Goal: Information Seeking & Learning: Learn about a topic

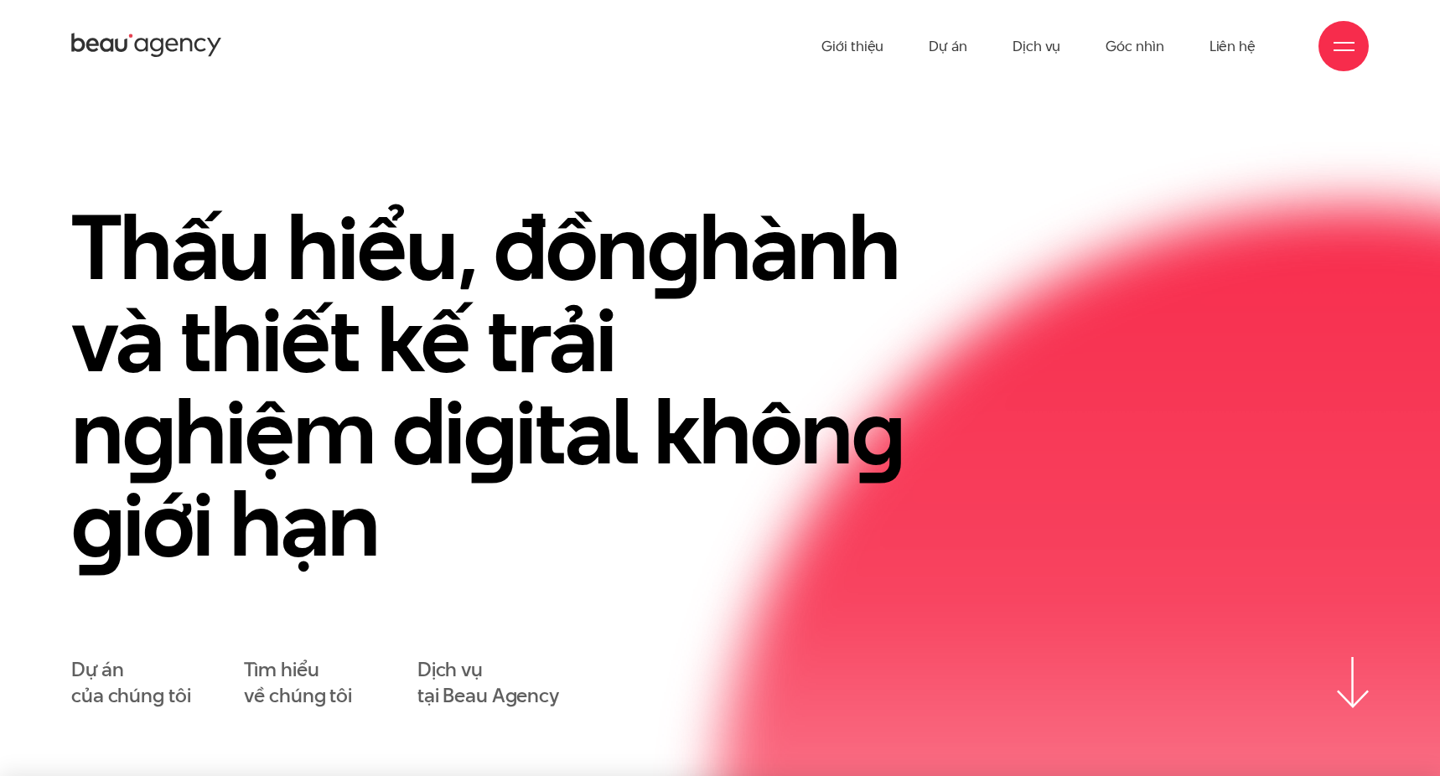
click at [910, 39] on ul "Giới thiệu Dự án Dịch vụ Góc nhìn Liên hệ" at bounding box center [1039, 46] width 434 height 92
click at [928, 39] on ul "Giới thiệu Dự án Dịch vụ Góc nhìn Liên hệ" at bounding box center [1039, 46] width 434 height 92
click at [936, 44] on link "Dự án" at bounding box center [948, 46] width 39 height 92
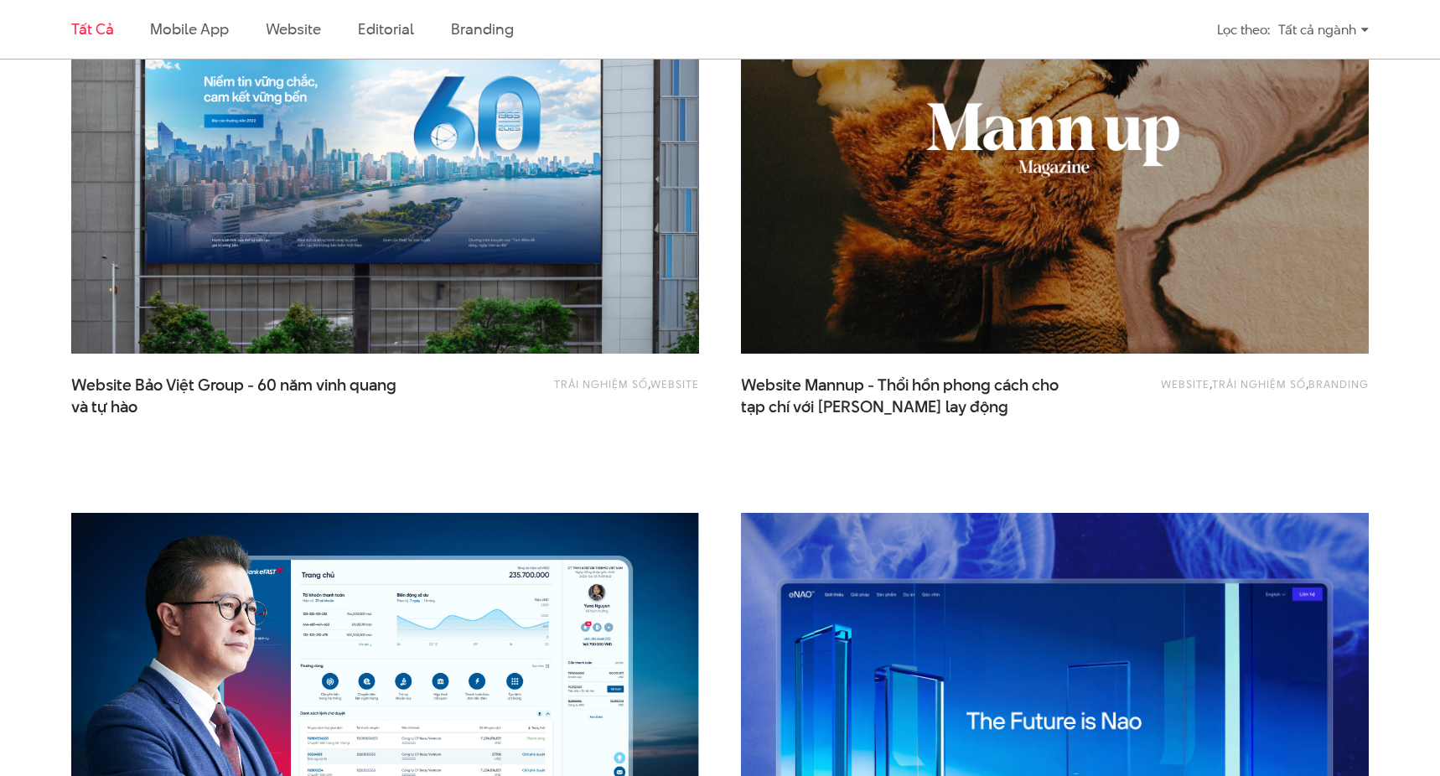
scroll to position [1881, 0]
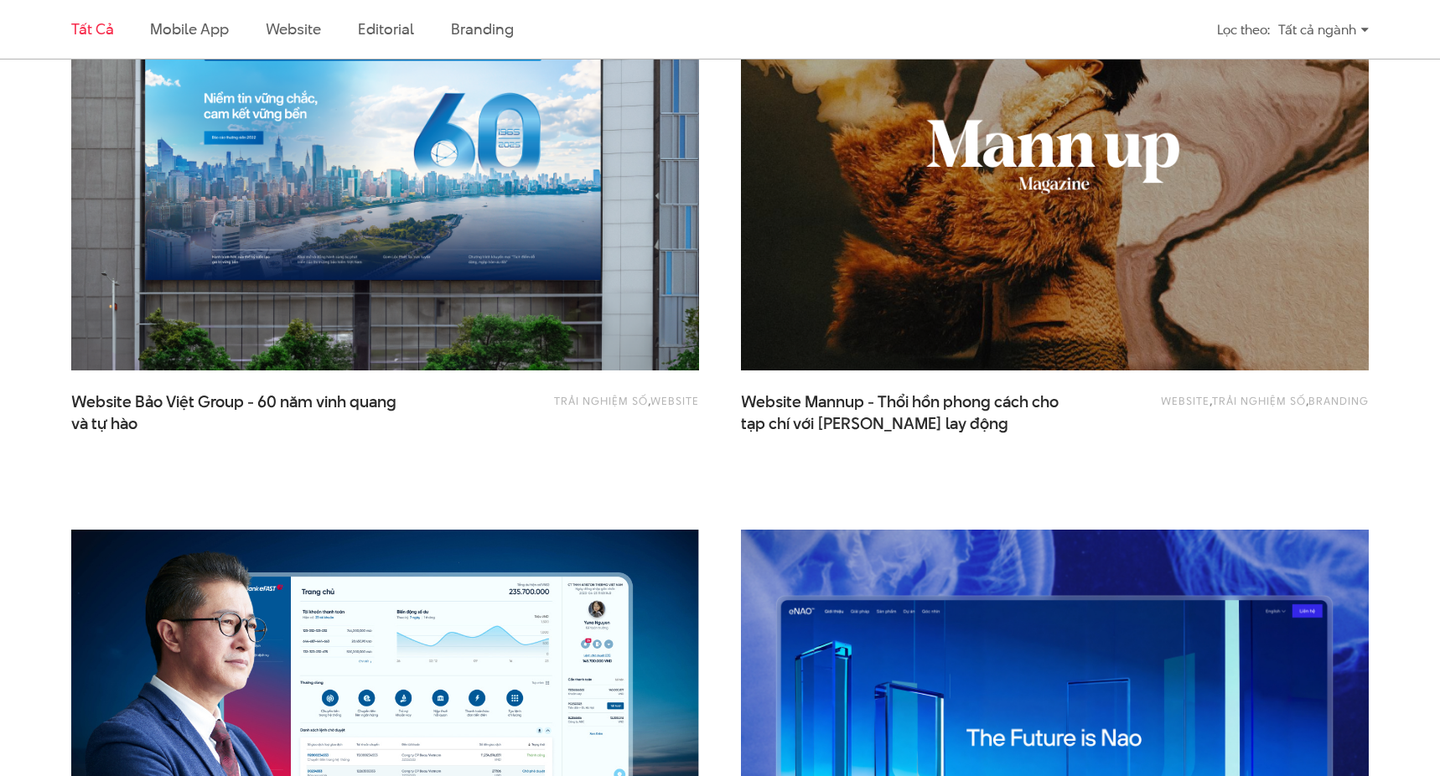
click at [869, 612] on img at bounding box center [1055, 740] width 691 height 463
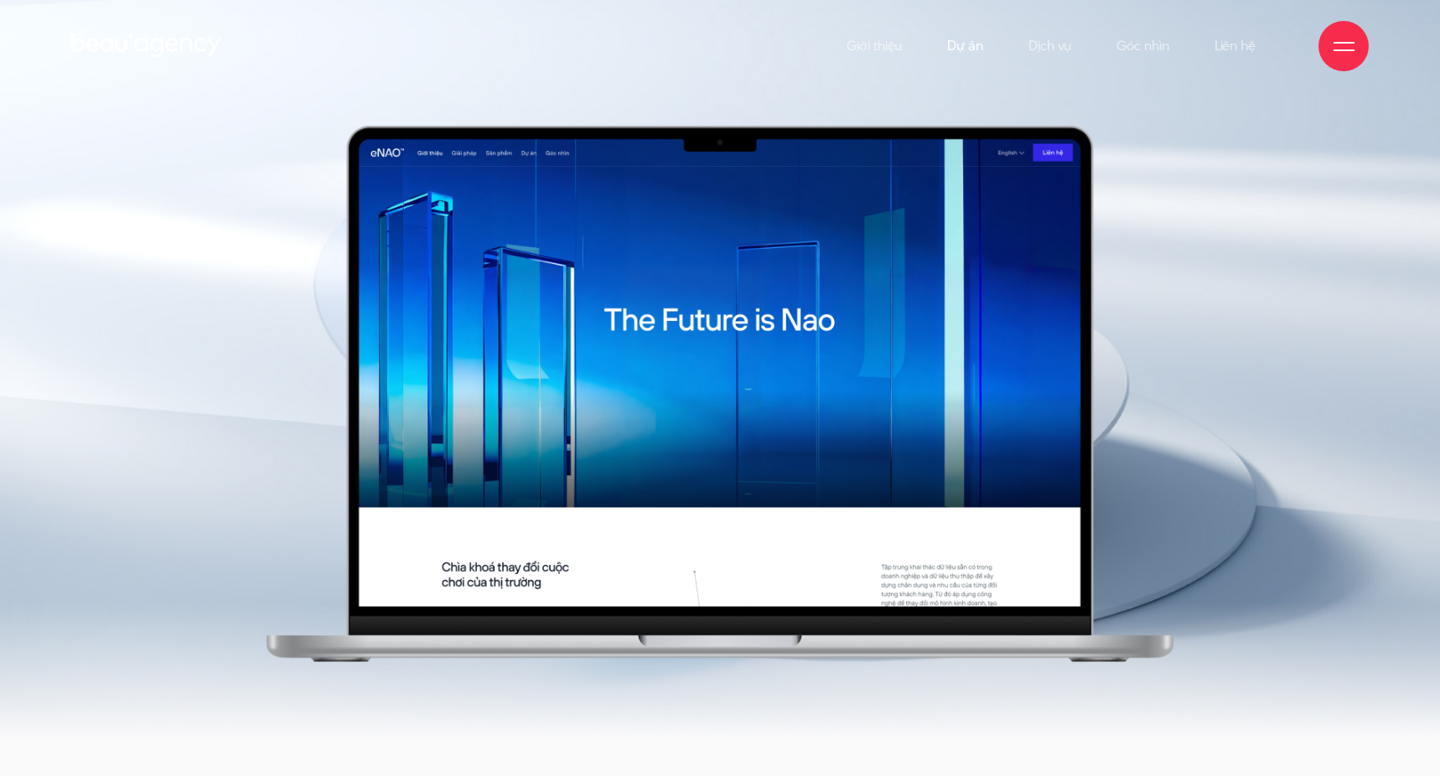
click at [969, 45] on link "Dự án" at bounding box center [965, 46] width 36 height 92
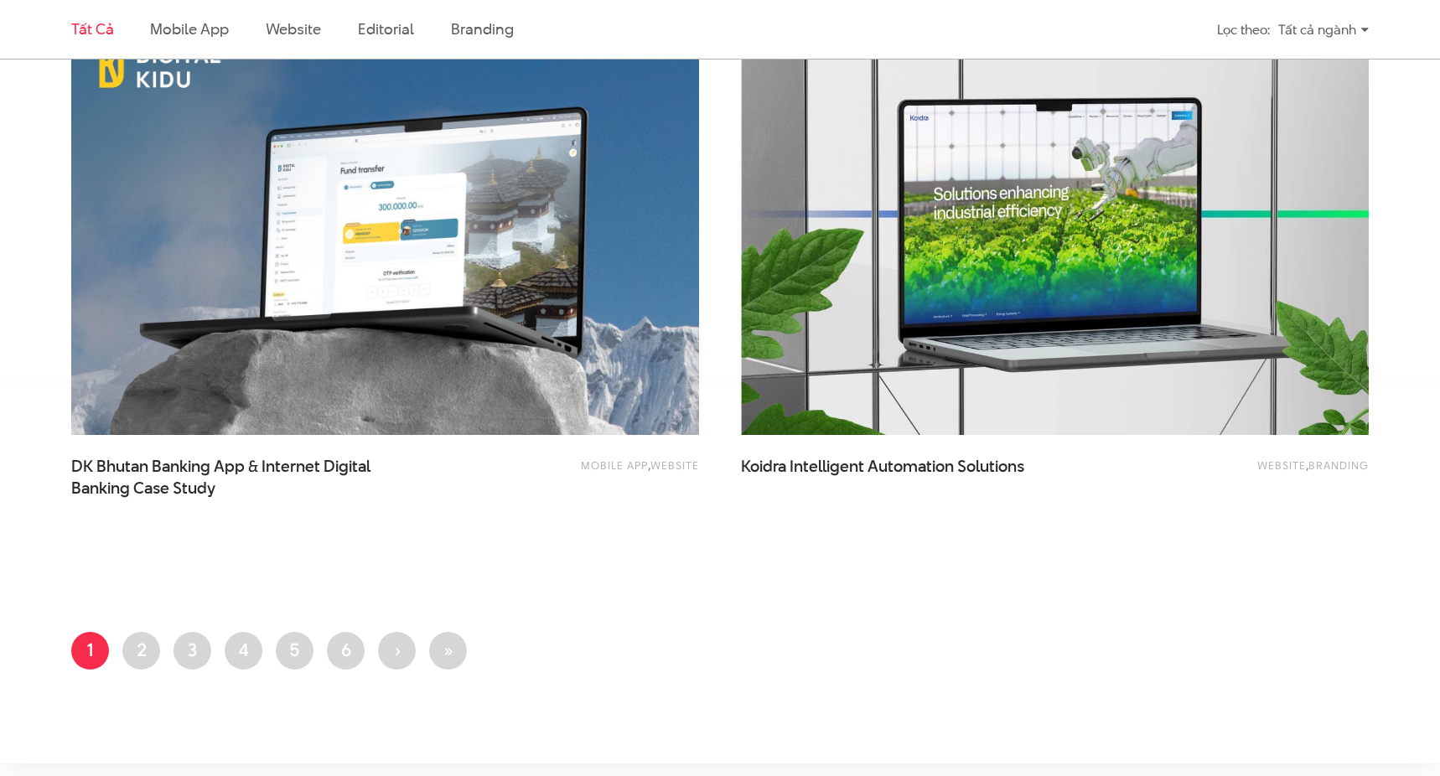
scroll to position [3589, 0]
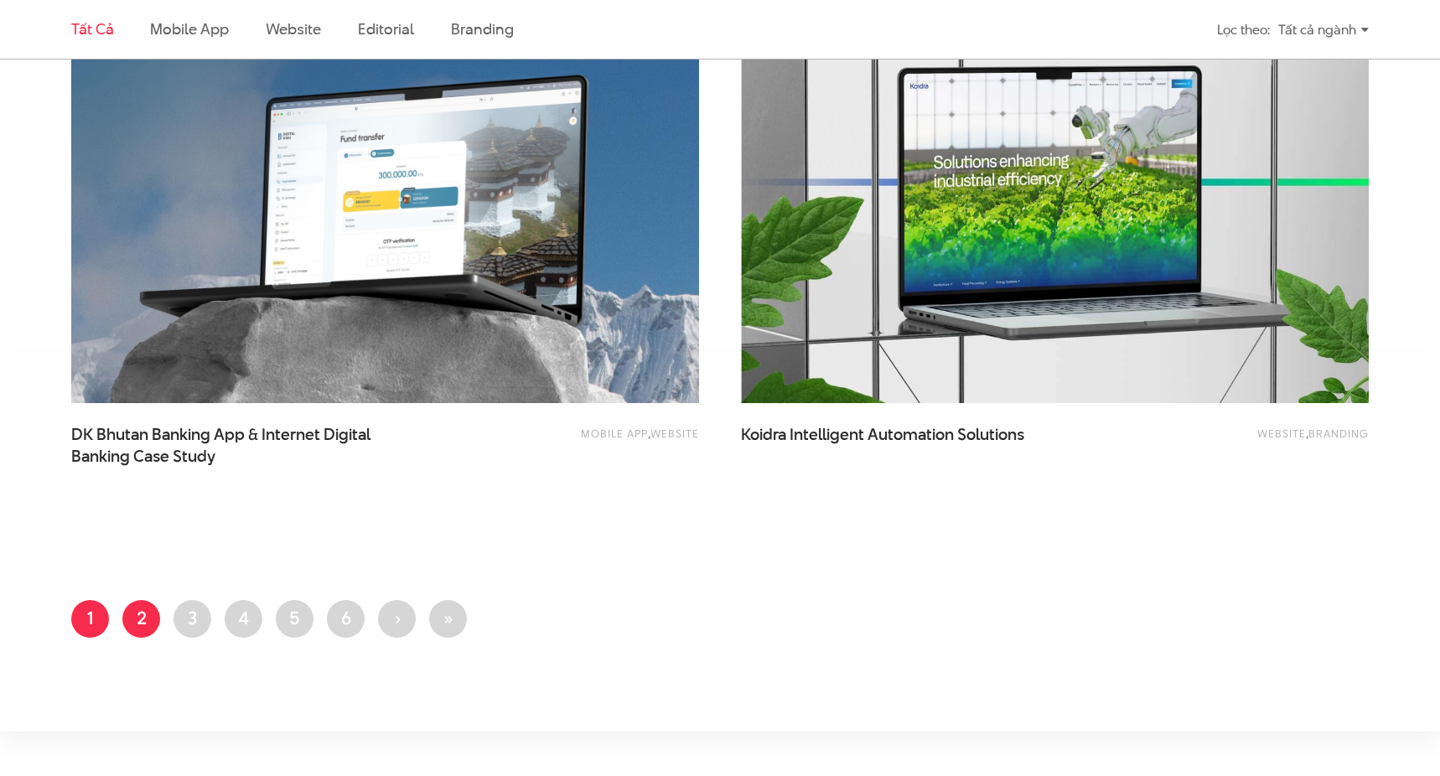
click at [143, 620] on link "Trang 2" at bounding box center [141, 619] width 38 height 38
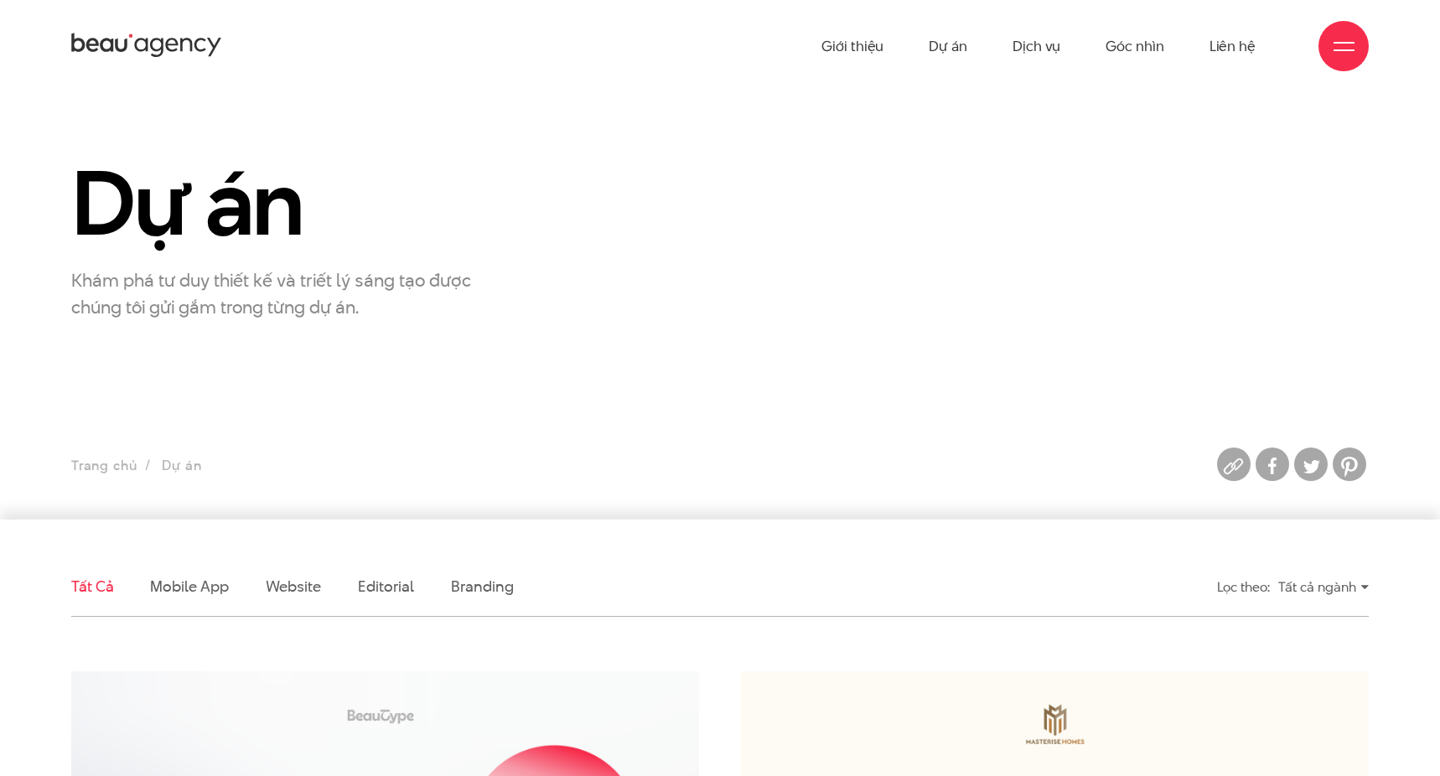
click at [297, 210] on h1 "Dự án" at bounding box center [273, 203] width 405 height 96
click at [936, 47] on link "Dự án" at bounding box center [948, 46] width 39 height 92
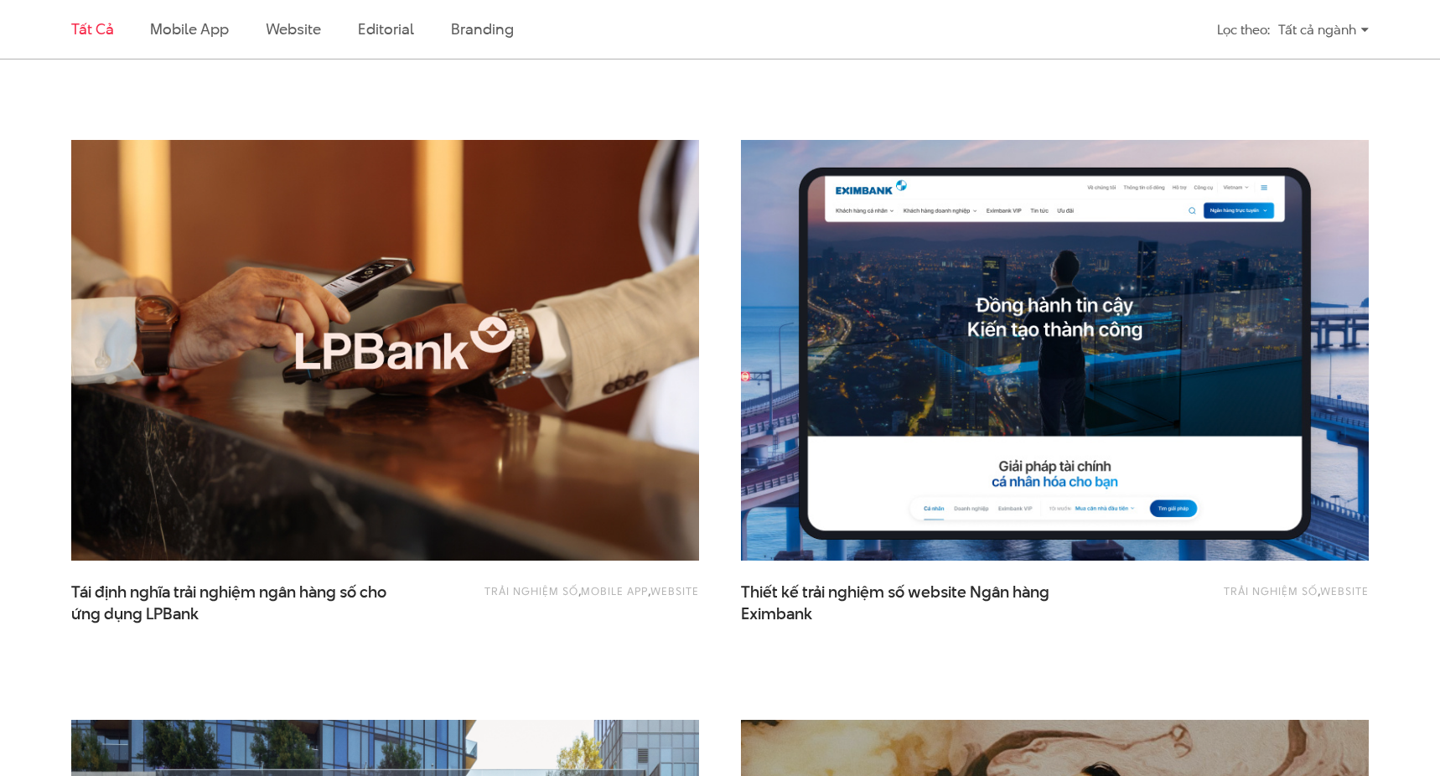
scroll to position [1137, 0]
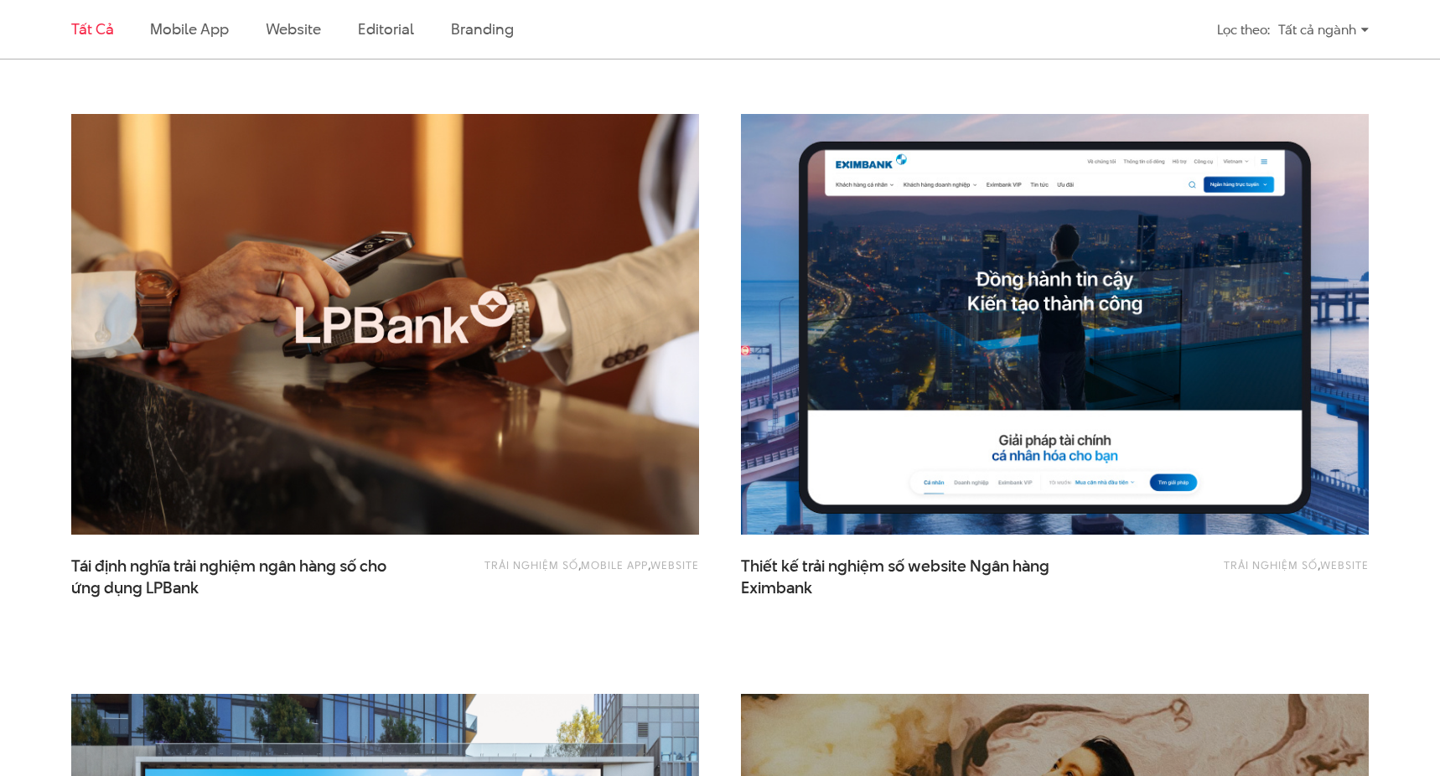
click at [848, 379] on img at bounding box center [1055, 324] width 691 height 463
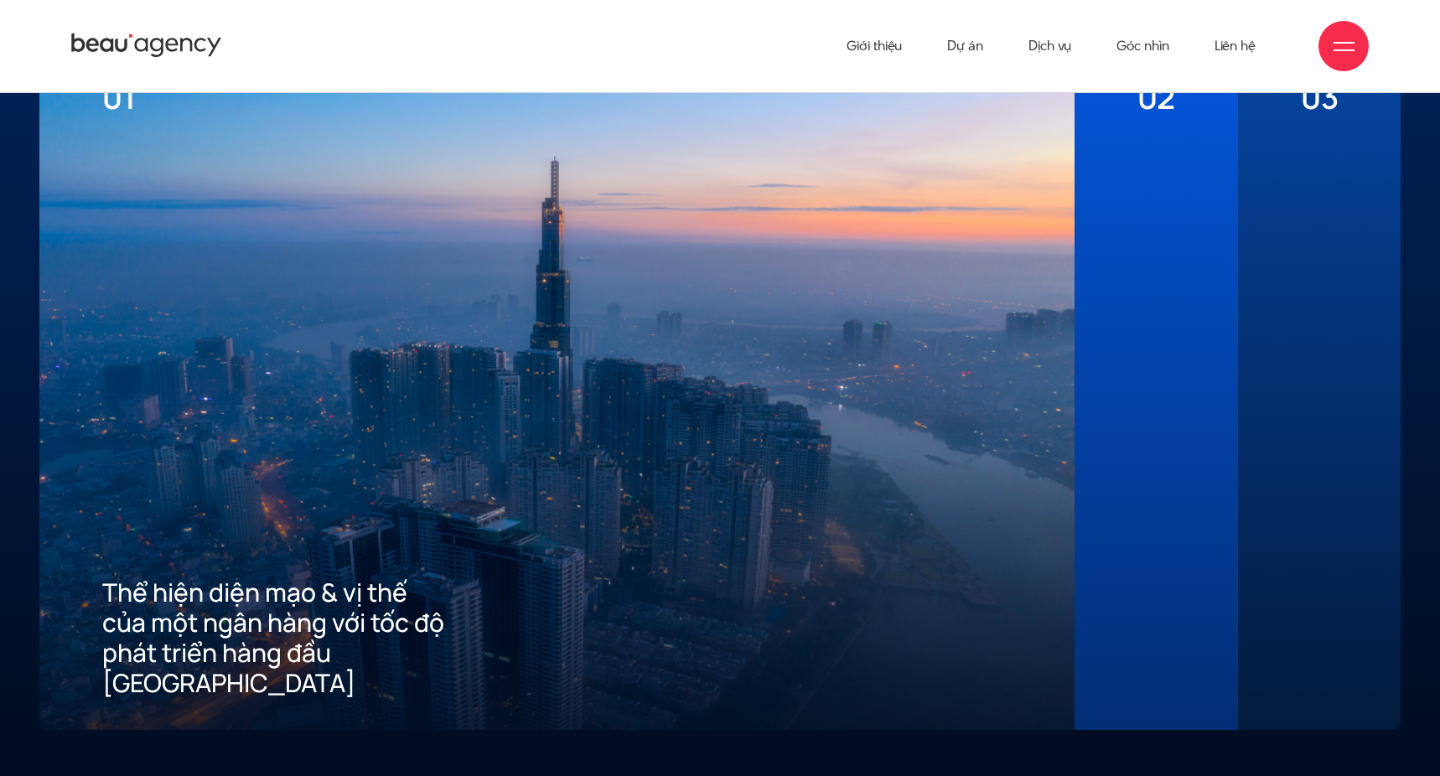
click at [1121, 236] on div "02 Mang đến tiêu chuẩn tốt nhất về trải nghiệm số cho khách hàng" at bounding box center [1156, 388] width 163 height 684
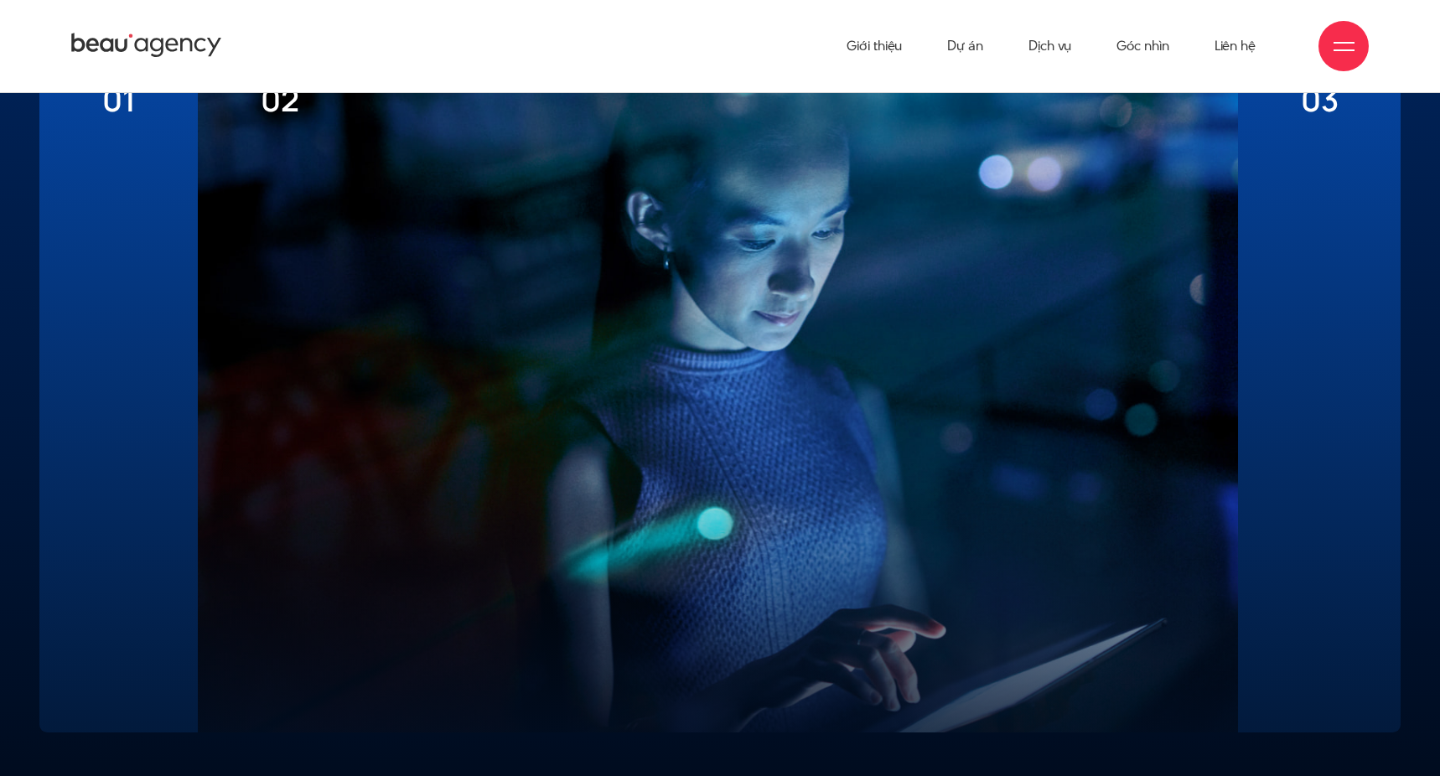
scroll to position [4334, 0]
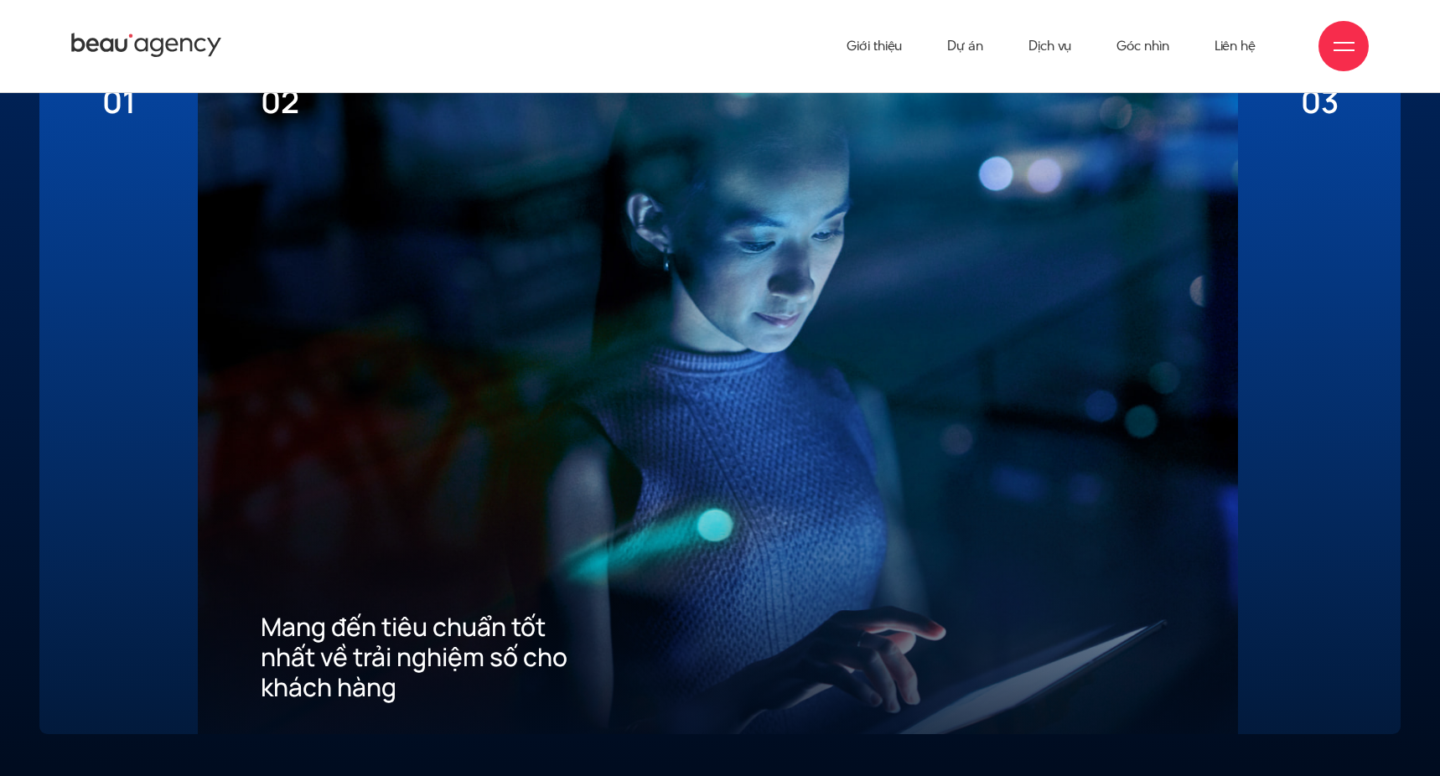
click at [1254, 248] on div "03 Xây dựng ưu thế cạnh tranh thu hút khách hàng mới về App" at bounding box center [1319, 392] width 163 height 684
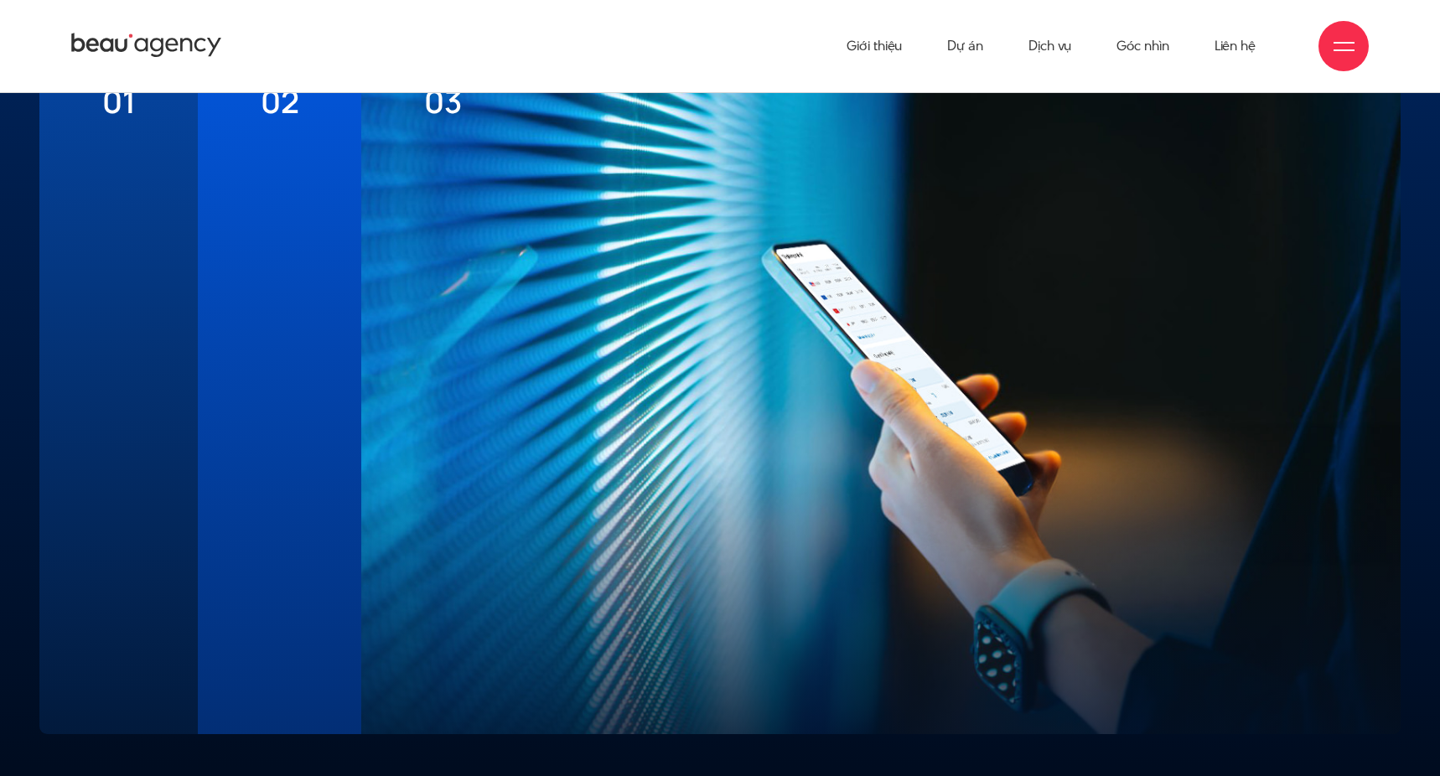
click at [532, 269] on div at bounding box center [881, 411] width 914 height 583
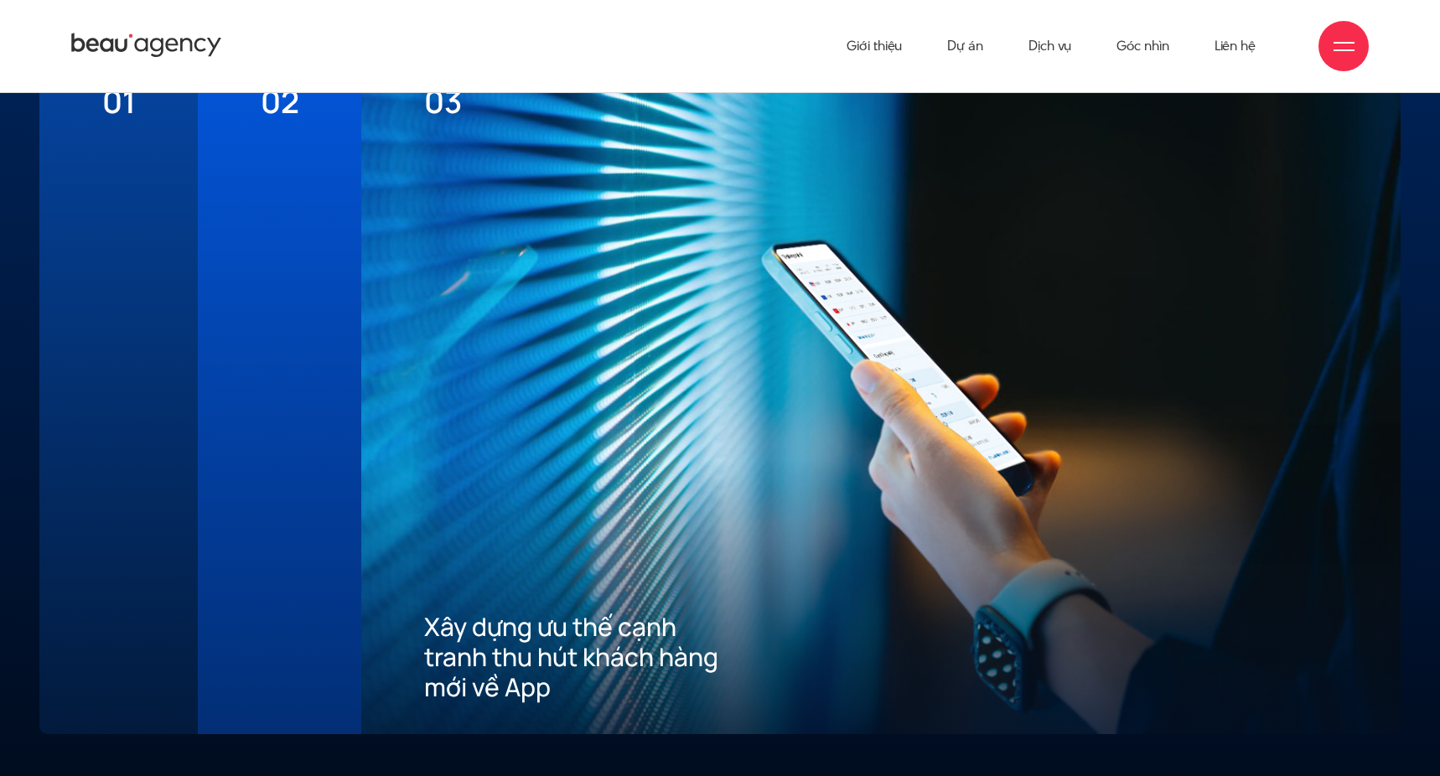
click at [209, 256] on div "02 Mang đến tiêu chuẩn tốt nhất về trải nghiệm số cho khách hàng" at bounding box center [279, 392] width 163 height 684
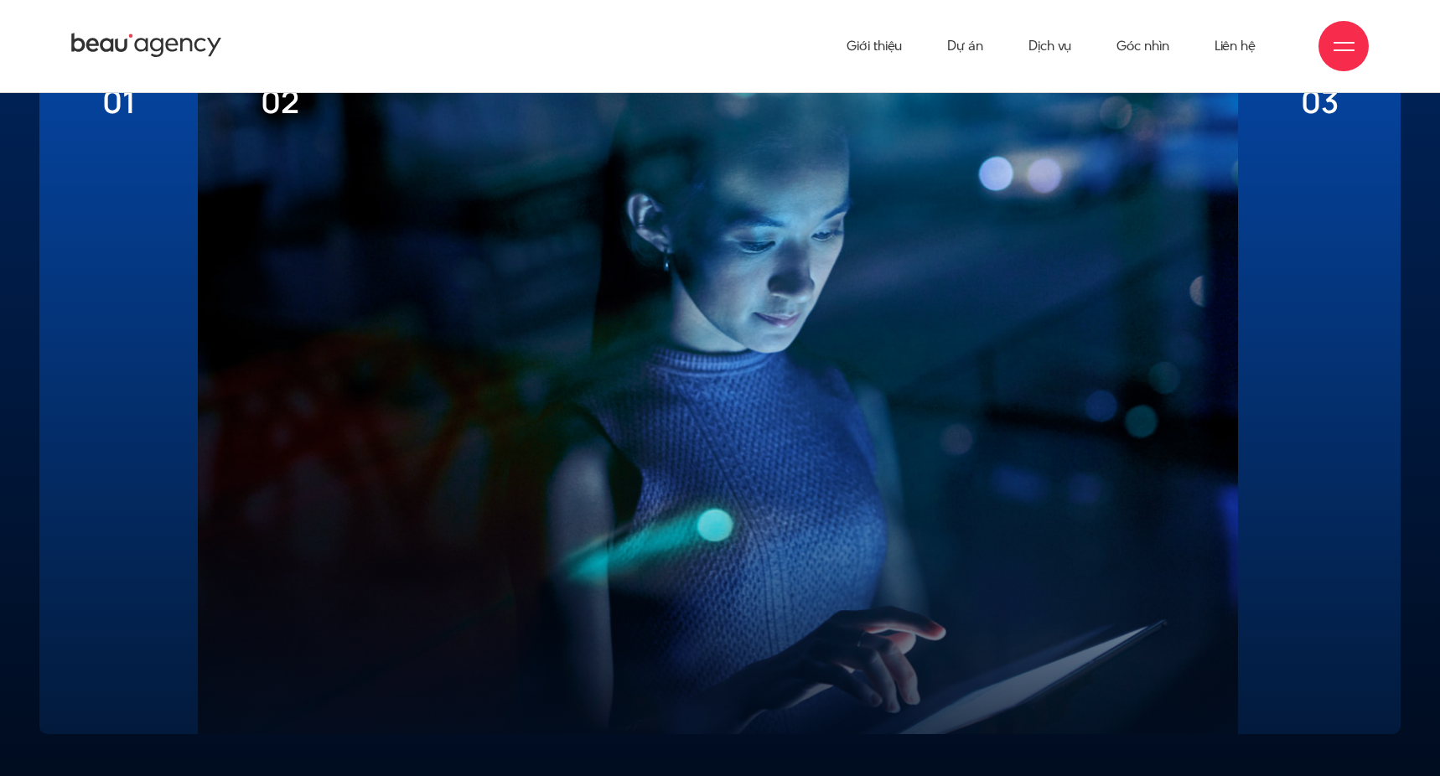
click at [109, 247] on div at bounding box center [118, 411] width 33 height 583
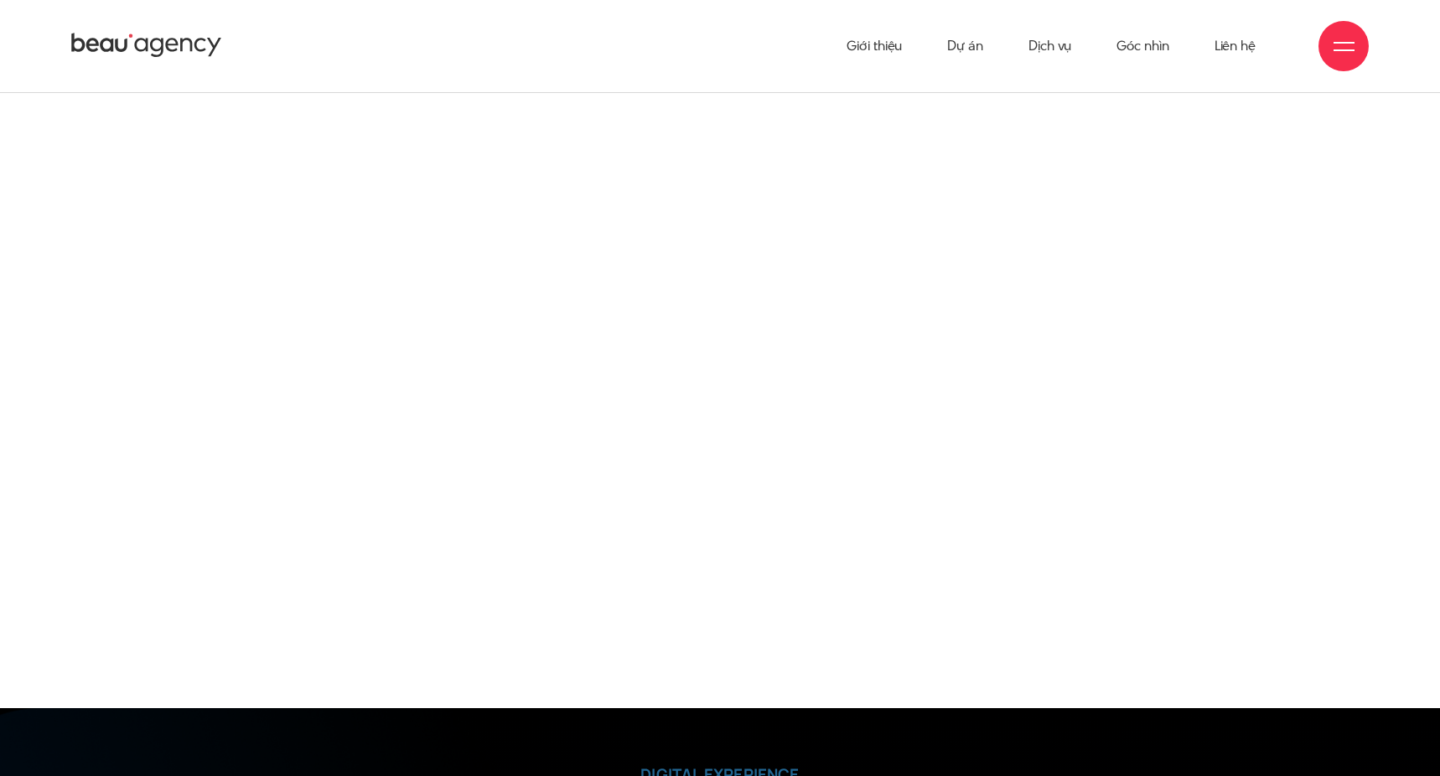
scroll to position [0, 0]
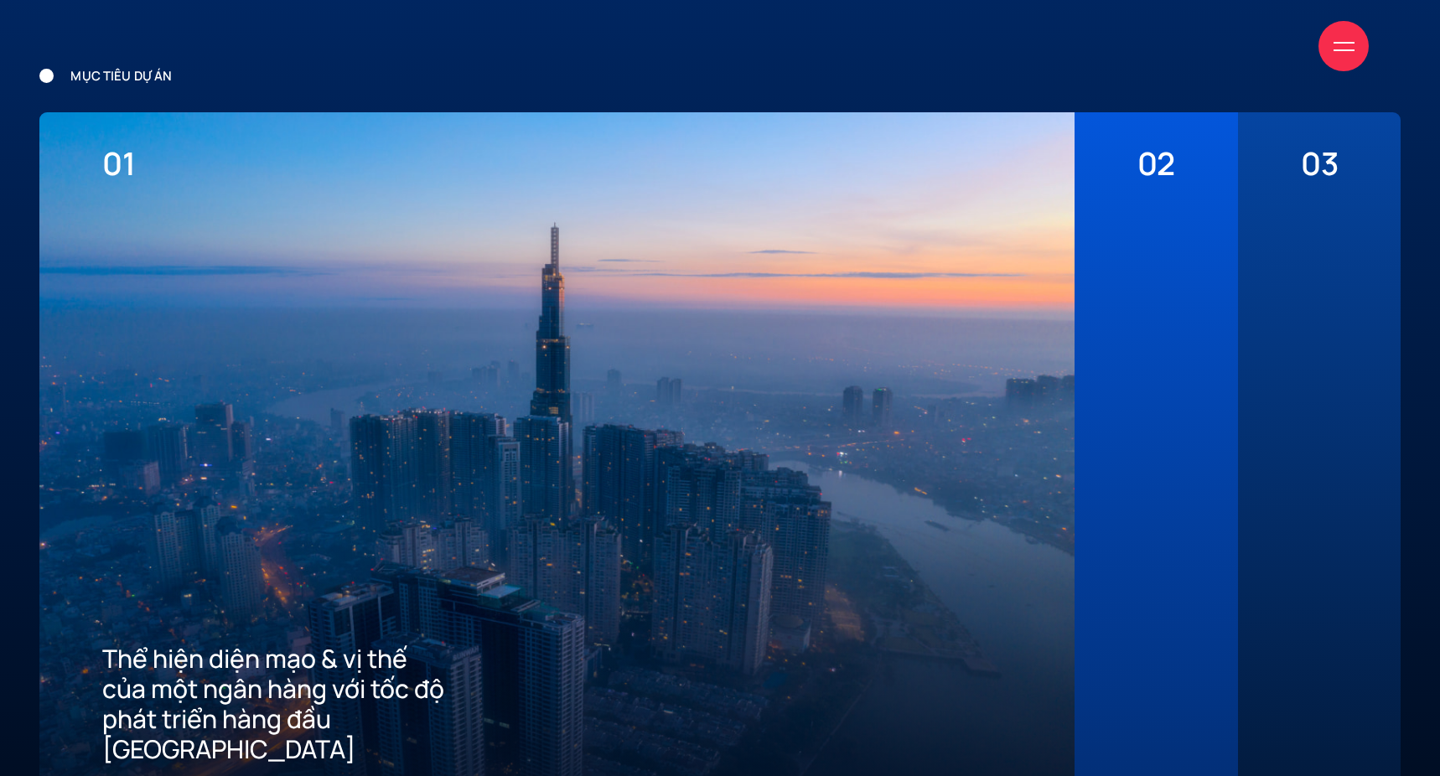
click at [1243, 315] on div "03 Xây dựng ưu thế cạnh tranh thu hút khách hàng mới về App" at bounding box center [1319, 454] width 163 height 684
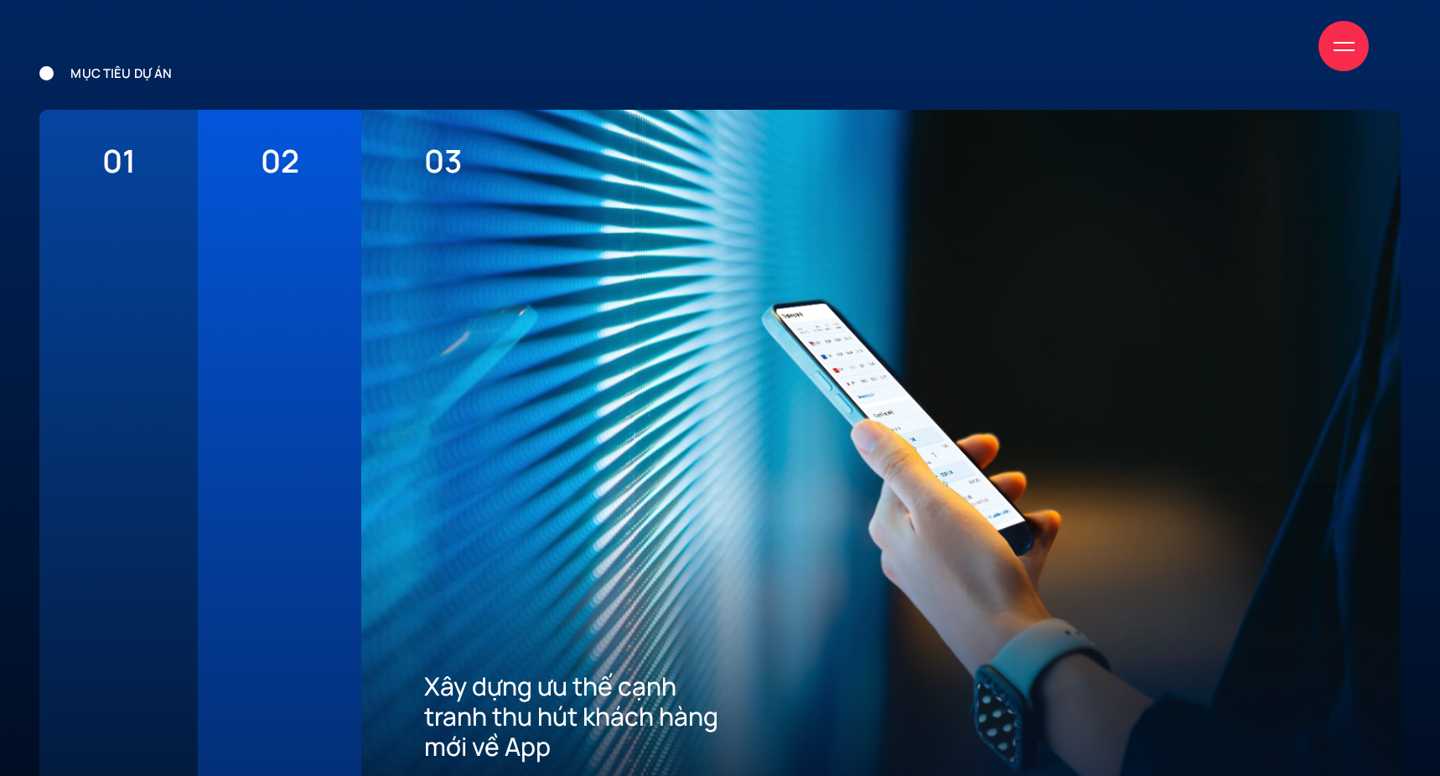
scroll to position [4276, 0]
click at [293, 293] on div at bounding box center [280, 470] width 38 height 583
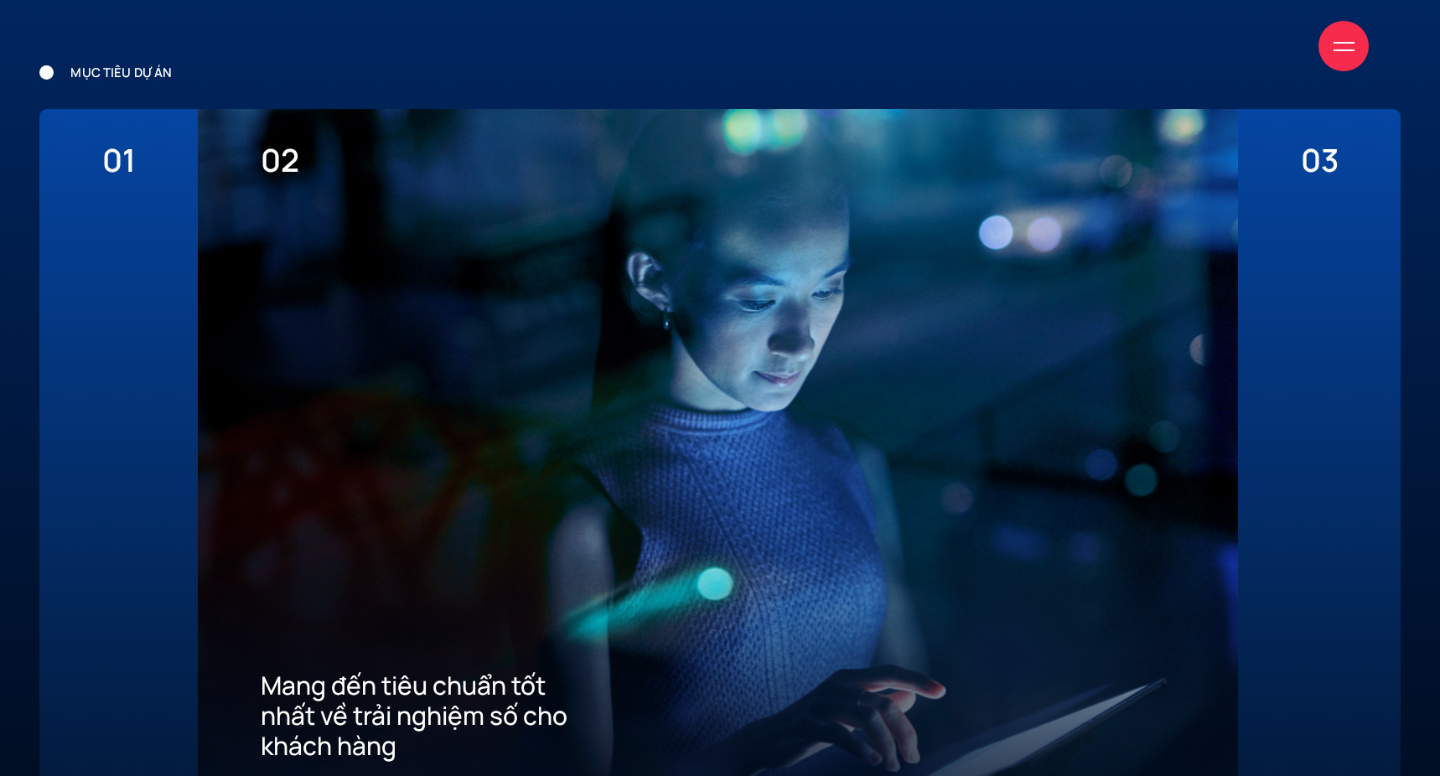
click at [167, 280] on div "01 Thể hiện diện mạo & vị thế của một ngân hàng với tốc độ phát triển hàng đầu …" at bounding box center [118, 451] width 158 height 684
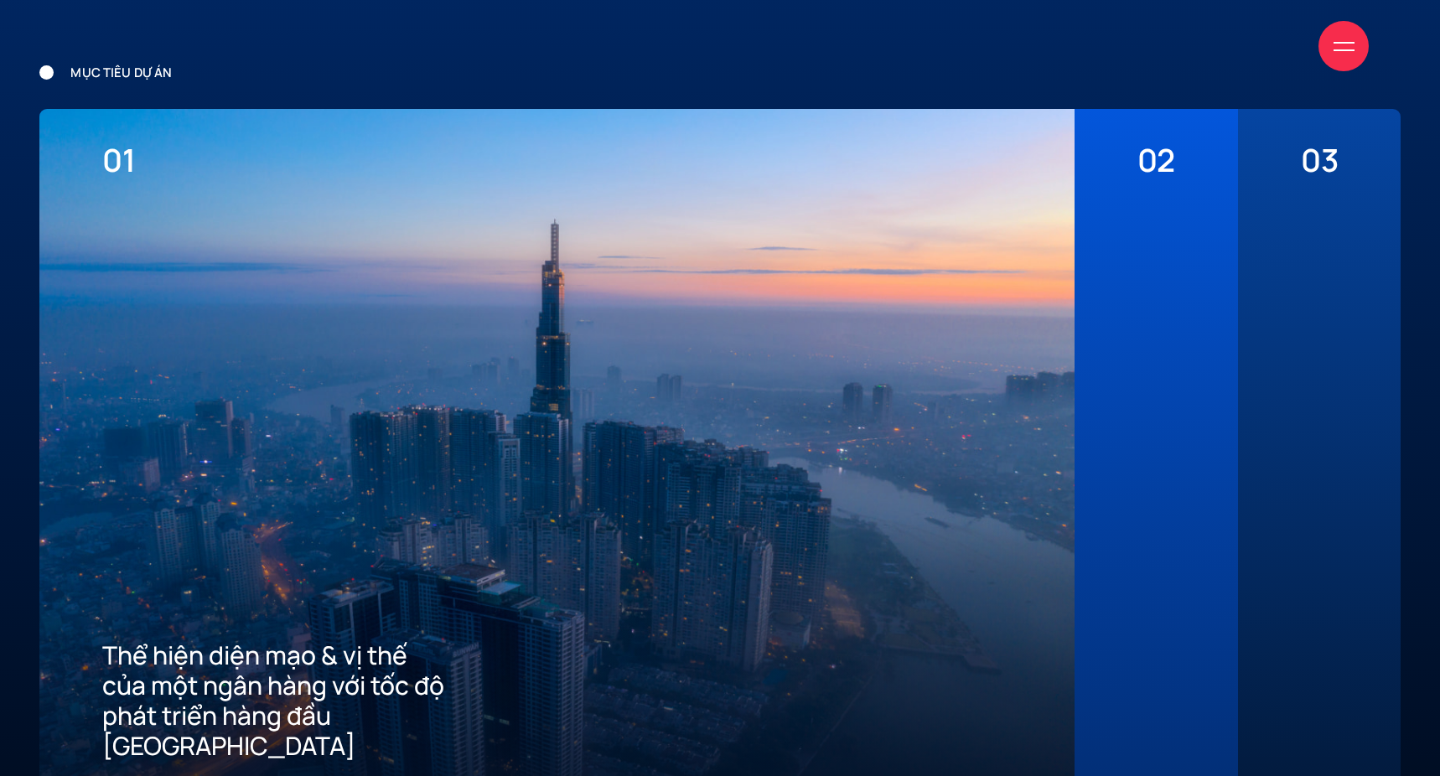
click at [1227, 337] on div "02 Mang đến tiêu chuẩn tốt nhất về trải nghiệm số cho khách hàng" at bounding box center [1156, 451] width 163 height 684
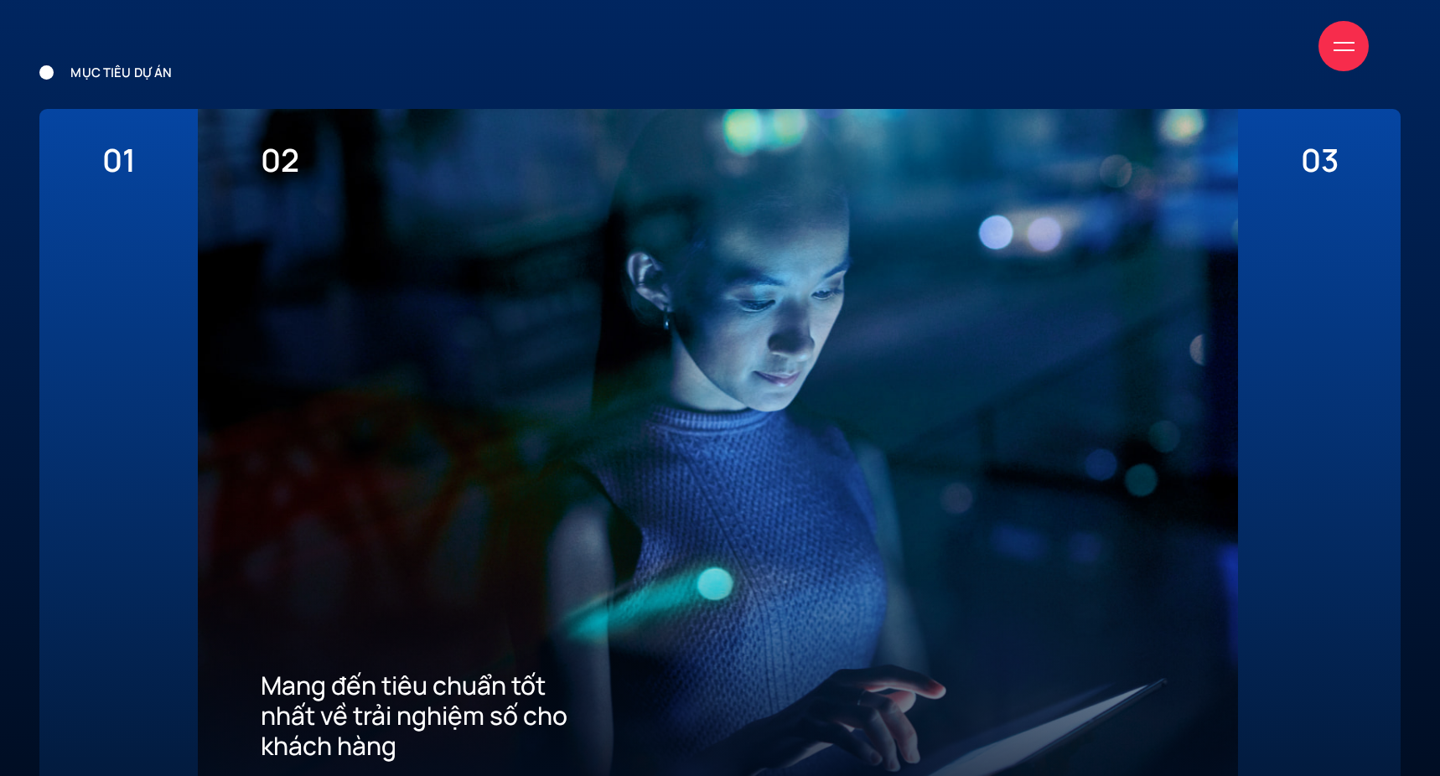
click at [1252, 333] on div "03 Xây dựng ưu thế cạnh tranh thu hút khách hàng mới về App" at bounding box center [1319, 451] width 163 height 684
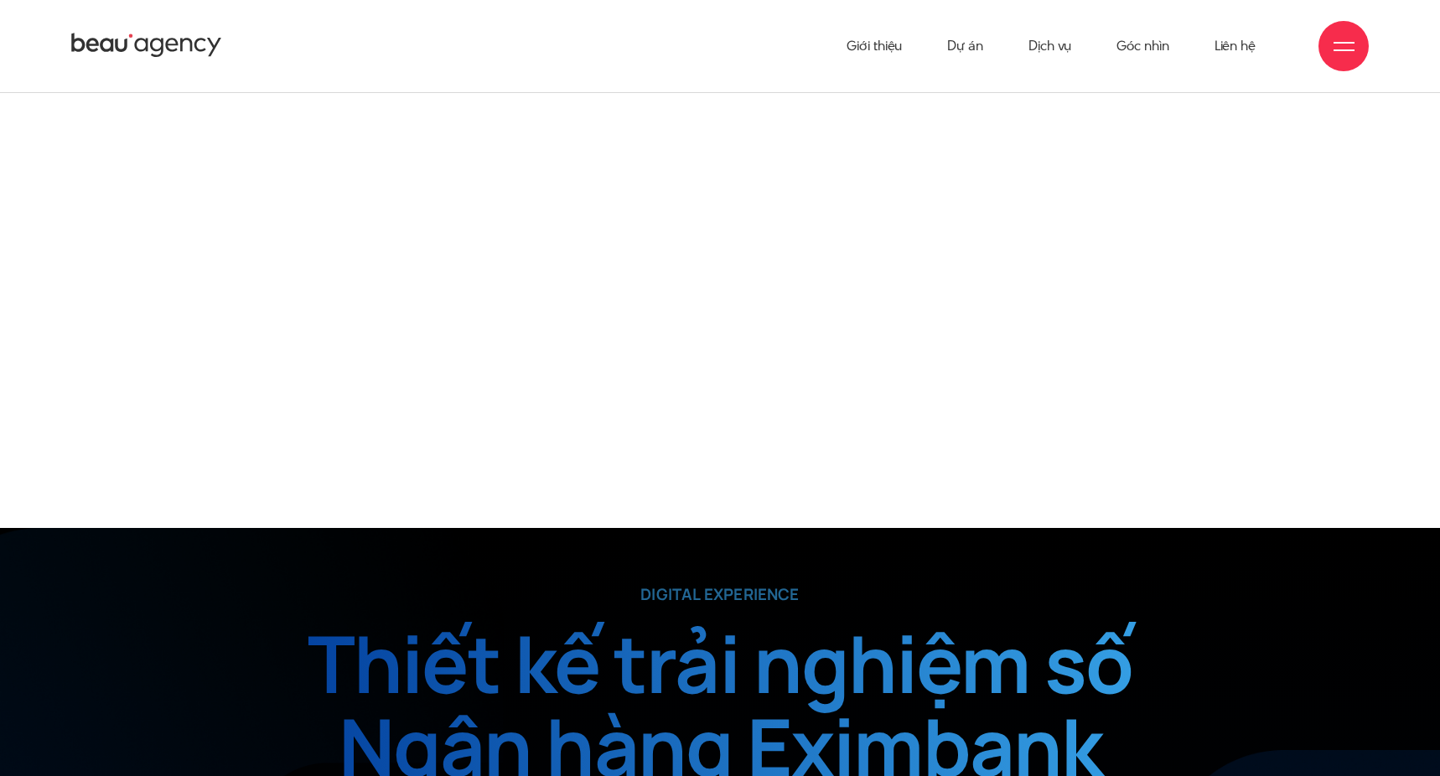
scroll to position [292, 0]
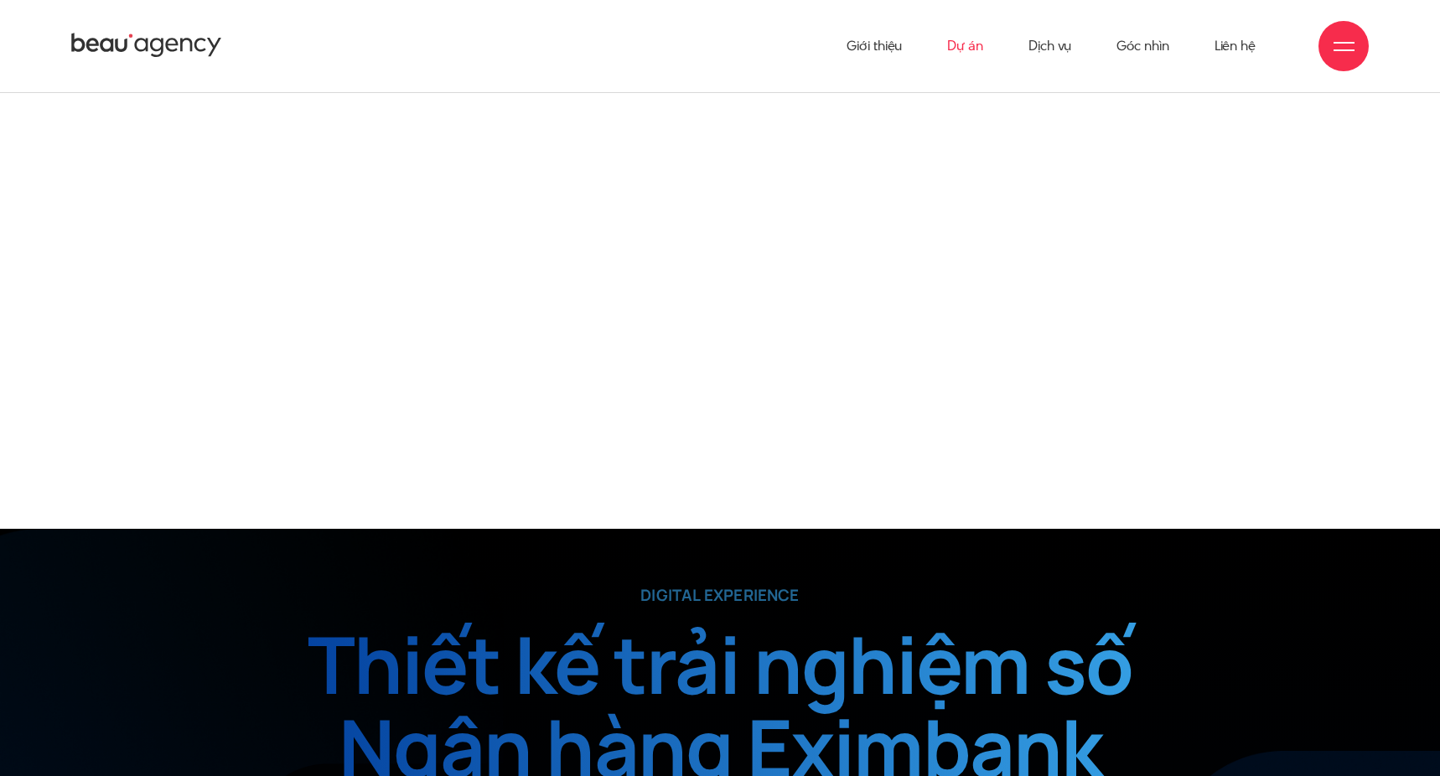
click at [972, 43] on link "Dự án" at bounding box center [965, 46] width 36 height 92
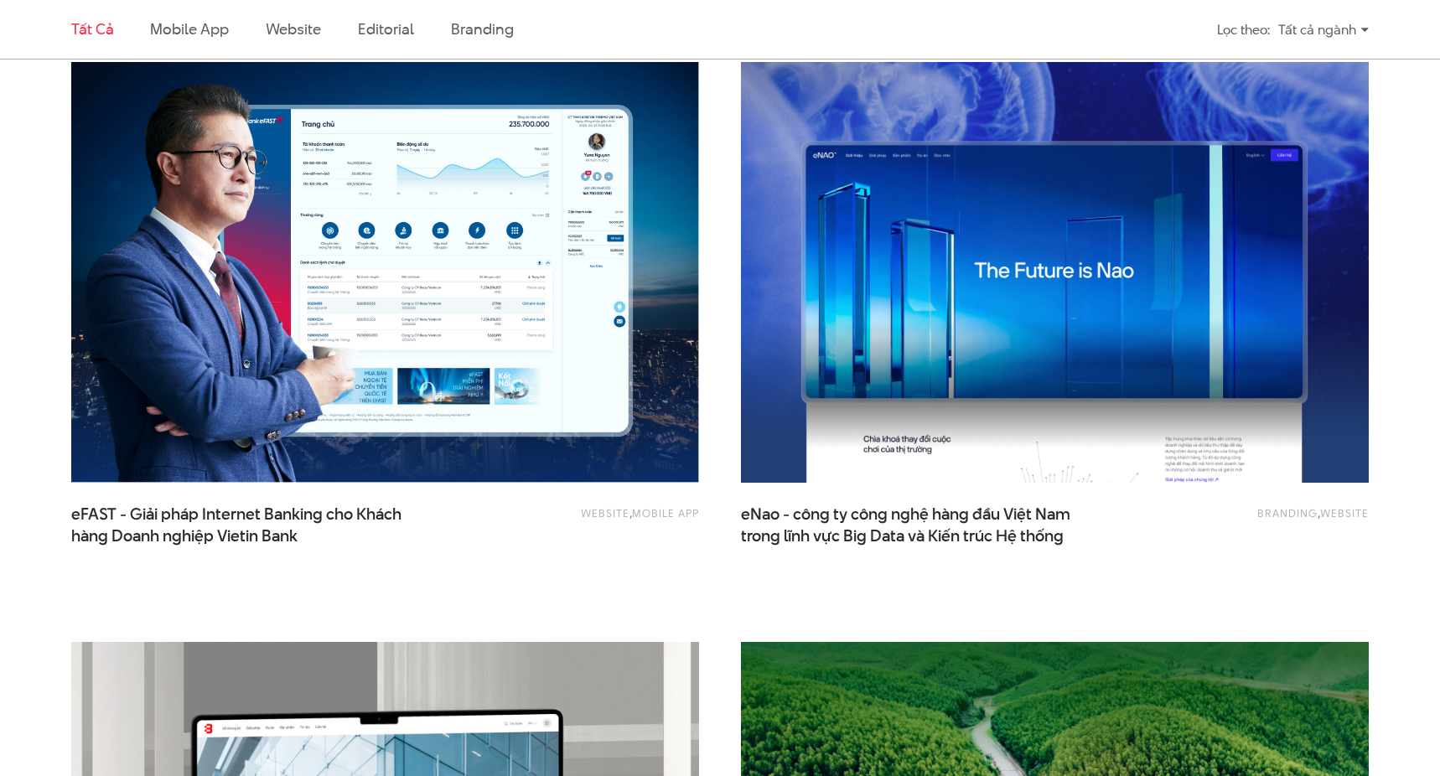
scroll to position [2352, 0]
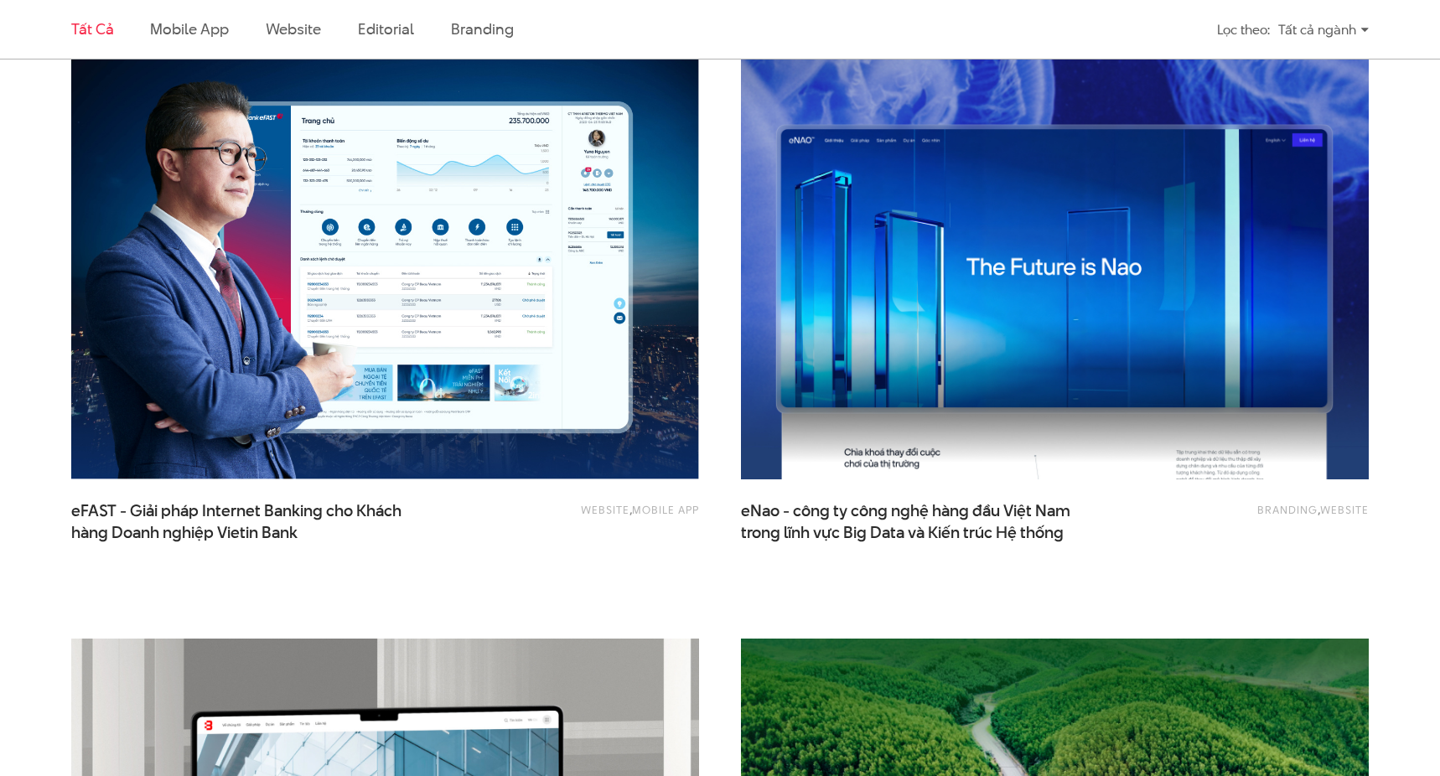
click at [1019, 283] on img at bounding box center [1055, 269] width 691 height 463
